Goal: Information Seeking & Learning: Stay updated

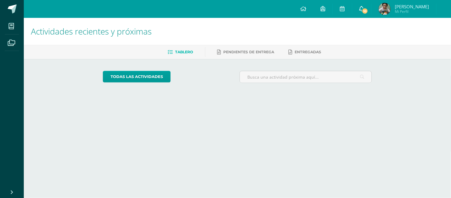
click at [364, 16] on link "10" at bounding box center [361, 9] width 19 height 18
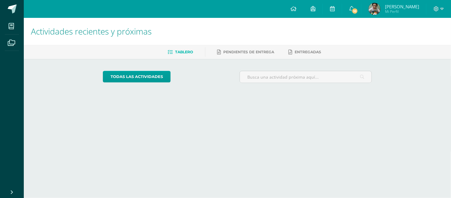
click at [373, 0] on div "Configuración Cerrar sesión [PERSON_NAME] Mi Perfil 10 10 Avisos 431 avisos sin…" at bounding box center [237, 0] width 427 height 0
click at [354, 8] on icon at bounding box center [351, 8] width 5 height 5
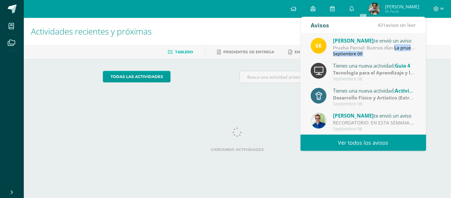
drag, startPoint x: 376, startPoint y: 48, endPoint x: 381, endPoint y: 84, distance: 35.7
click at [381, 84] on div "[PERSON_NAME] te envió un aviso Prueba Parcial: Buenos días La prueba Parcial s…" at bounding box center [363, 84] width 126 height 101
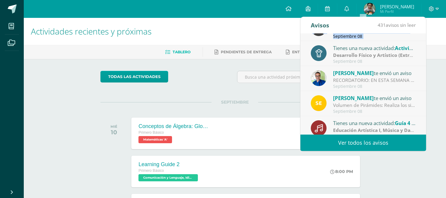
scroll to position [44, 0]
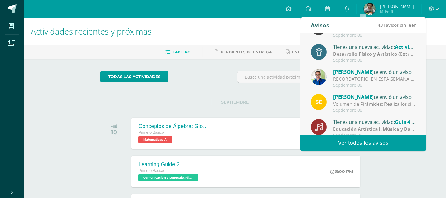
click at [399, 97] on div "[PERSON_NAME] te envió un aviso" at bounding box center [374, 97] width 83 height 8
click at [399, 97] on div "Sergio te envió un aviso" at bounding box center [374, 97] width 83 height 8
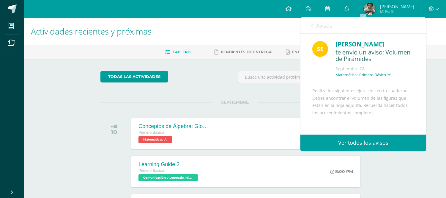
click at [300, 103] on div "Sergio te envió un aviso Volumen de Pirámides: Realiza los siguientes ejercicio…" at bounding box center [238, 102] width 126 height 25
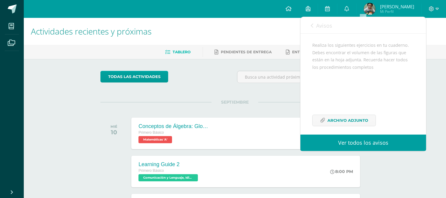
scroll to position [65, 0]
click at [363, 114] on span "Archivo Adjunto" at bounding box center [347, 115] width 41 height 11
